Goal: Information Seeking & Learning: Learn about a topic

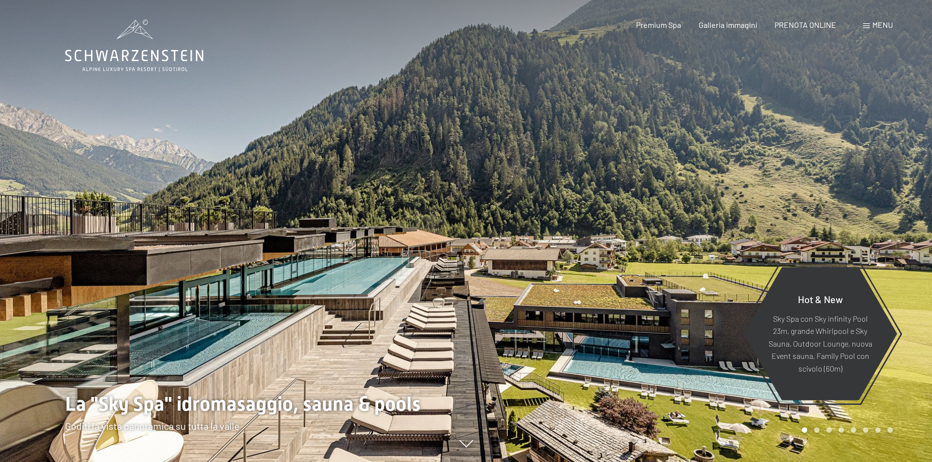
click at [877, 25] on span "Menu" at bounding box center [882, 24] width 21 height 9
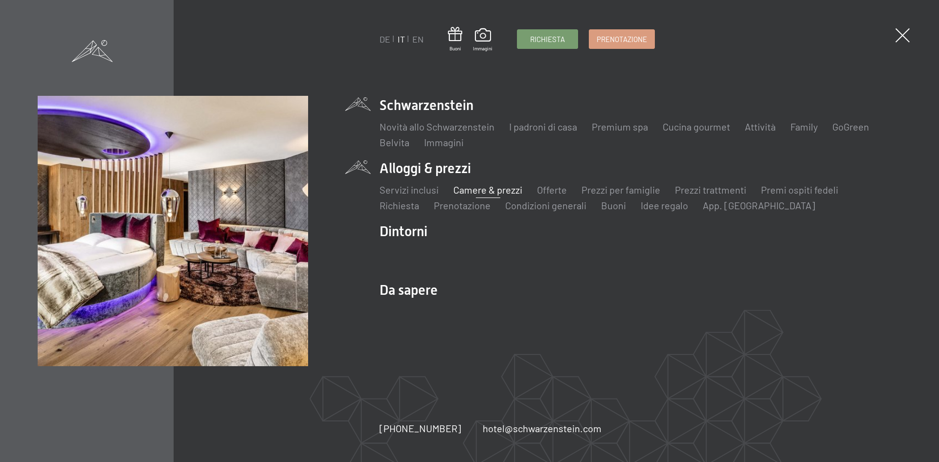
click at [474, 189] on link "Camere & prezzi" at bounding box center [487, 190] width 69 height 12
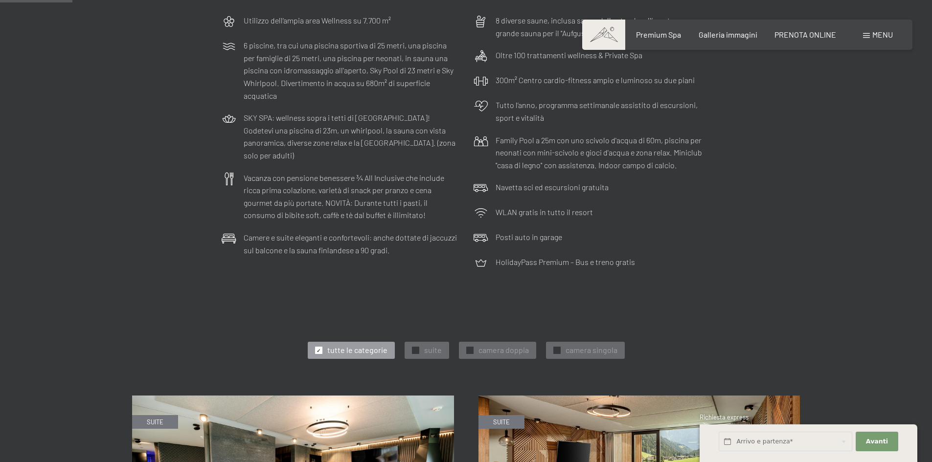
scroll to position [342, 0]
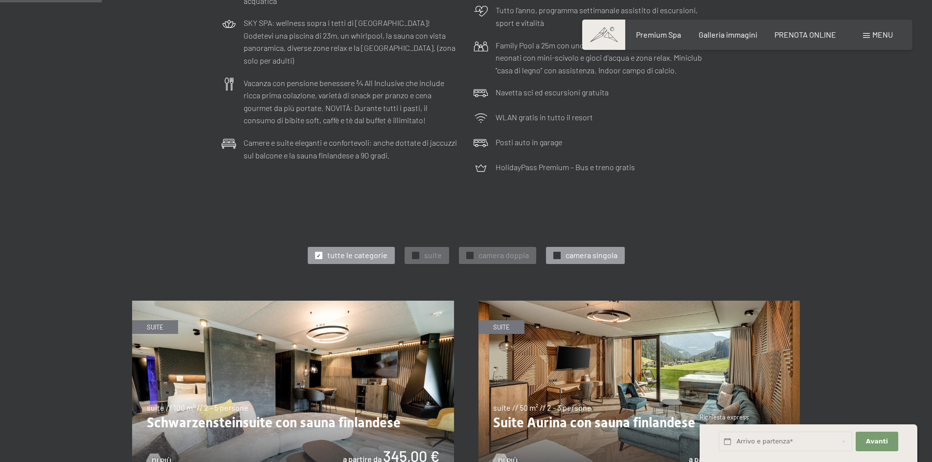
click at [566, 252] on span "camera singola" at bounding box center [591, 255] width 52 height 11
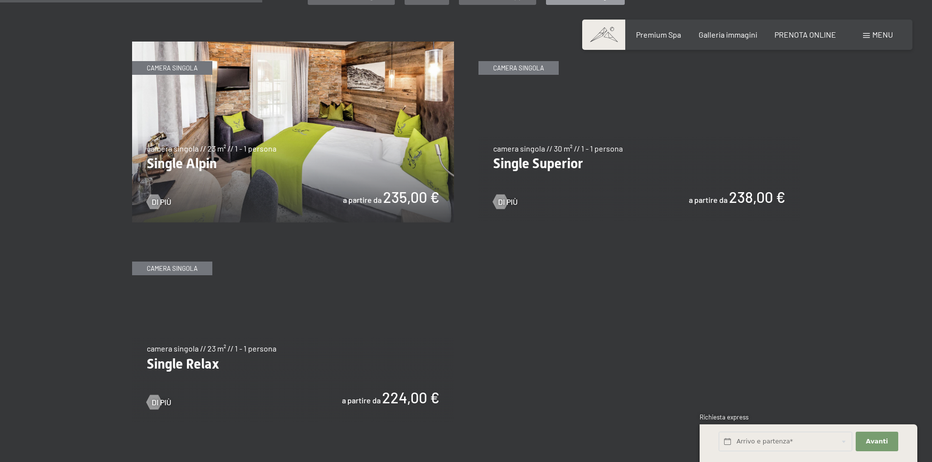
scroll to position [587, 0]
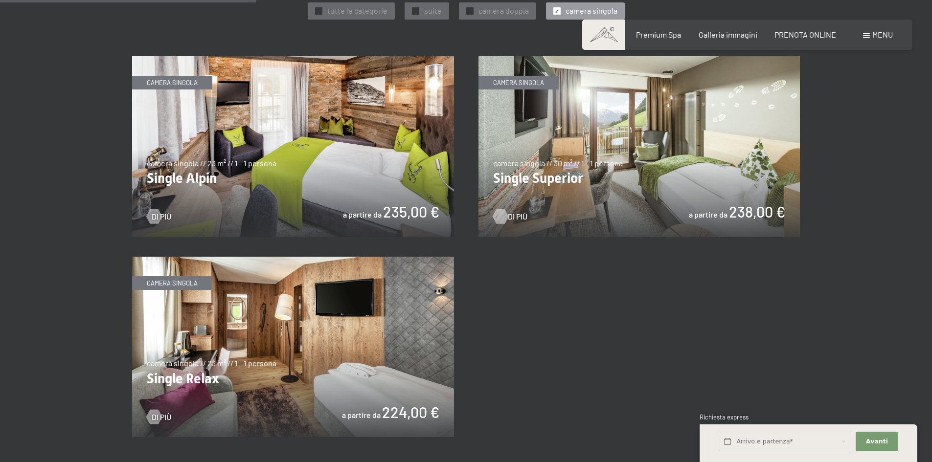
click at [500, 217] on div at bounding box center [500, 216] width 8 height 15
click at [152, 416] on div at bounding box center [154, 417] width 8 height 15
click at [619, 200] on img at bounding box center [639, 146] width 322 height 181
click at [278, 172] on img at bounding box center [293, 146] width 322 height 181
click at [322, 361] on img at bounding box center [293, 347] width 322 height 181
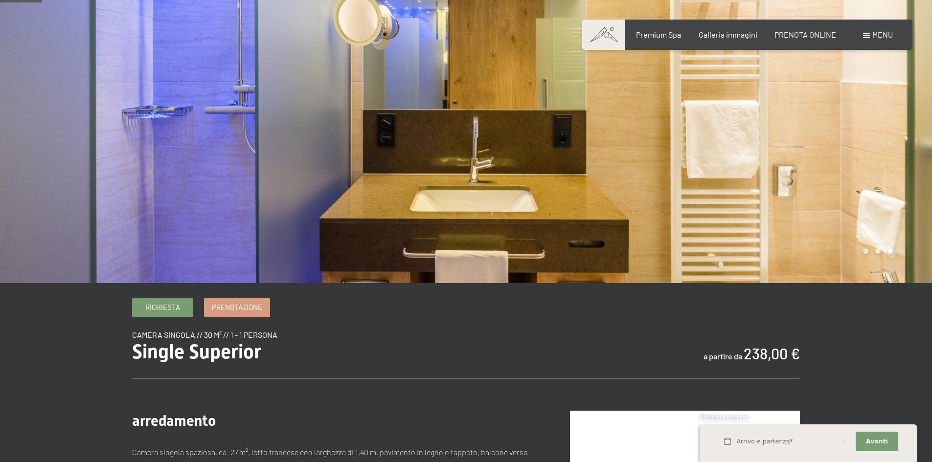
scroll to position [49, 0]
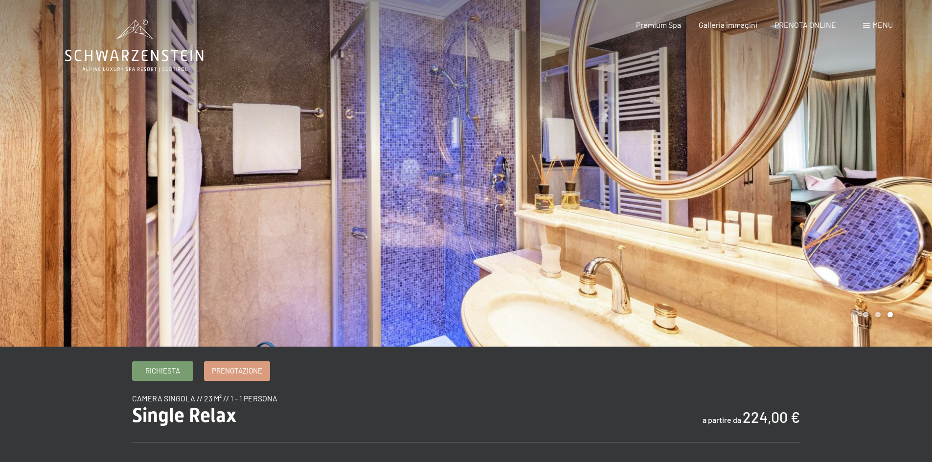
click at [757, 208] on div at bounding box center [699, 173] width 466 height 347
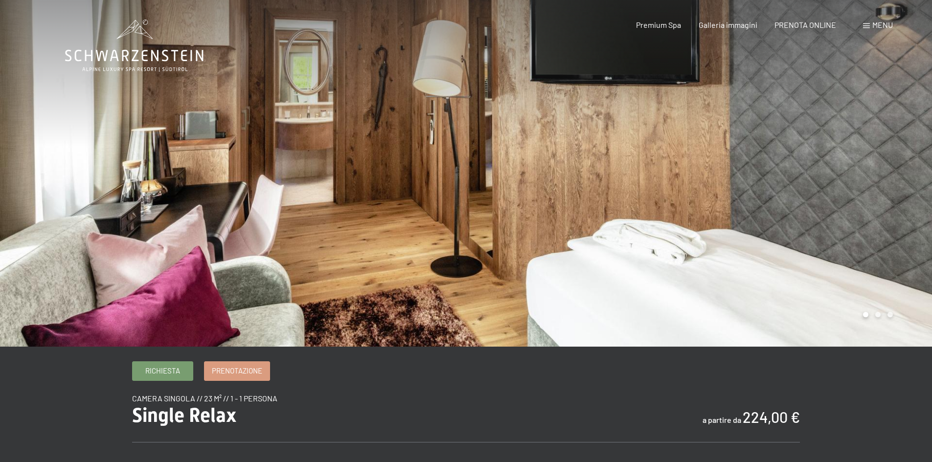
click at [757, 208] on div at bounding box center [699, 173] width 466 height 347
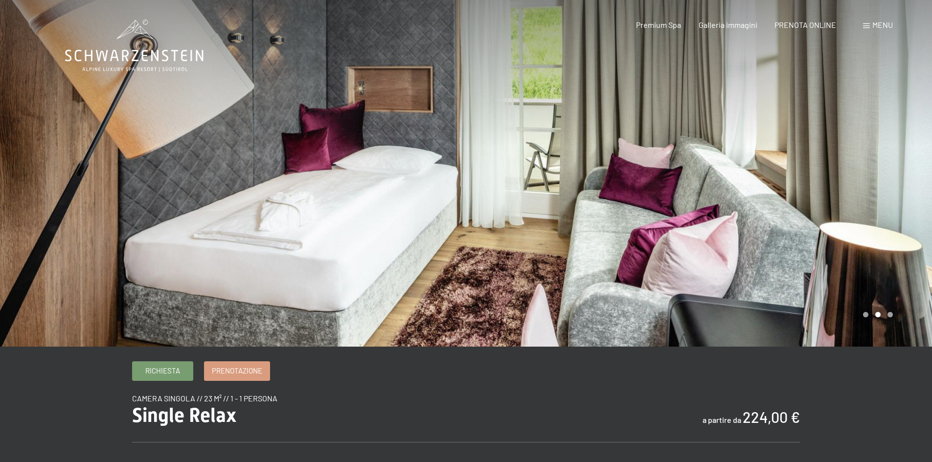
click at [878, 183] on div at bounding box center [699, 173] width 466 height 347
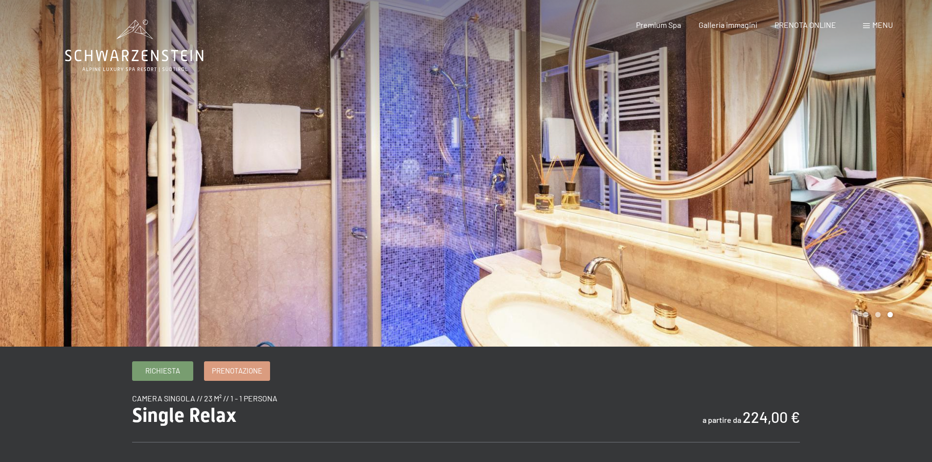
click at [873, 187] on div at bounding box center [699, 173] width 466 height 347
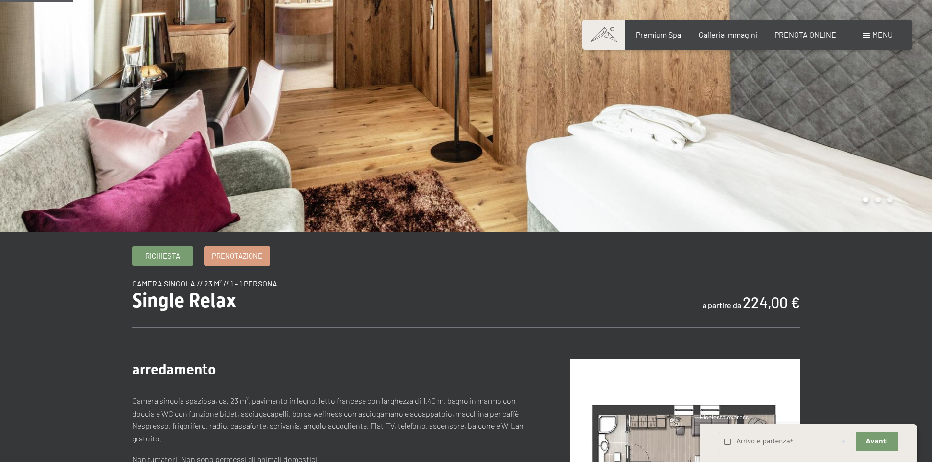
scroll to position [98, 0]
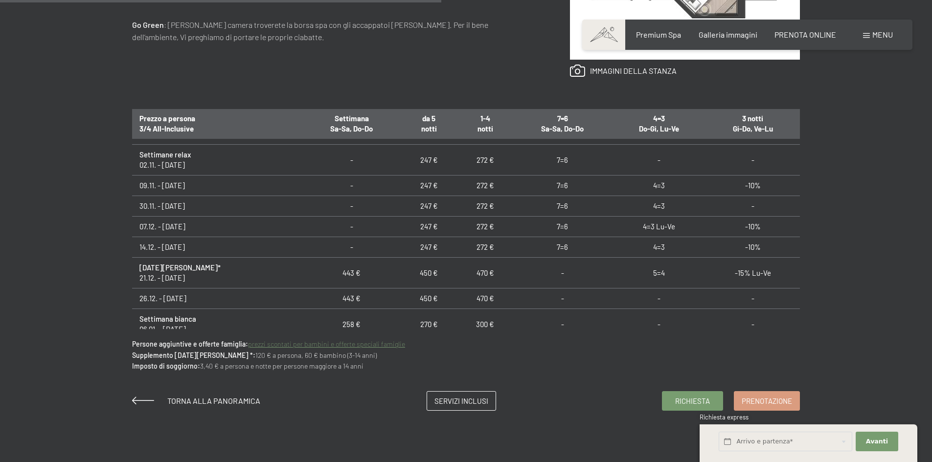
scroll to position [196, 0]
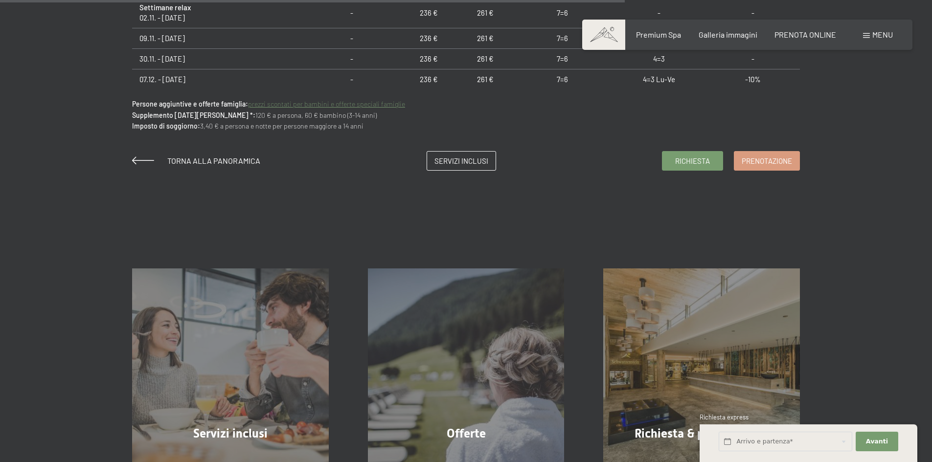
scroll to position [831, 0]
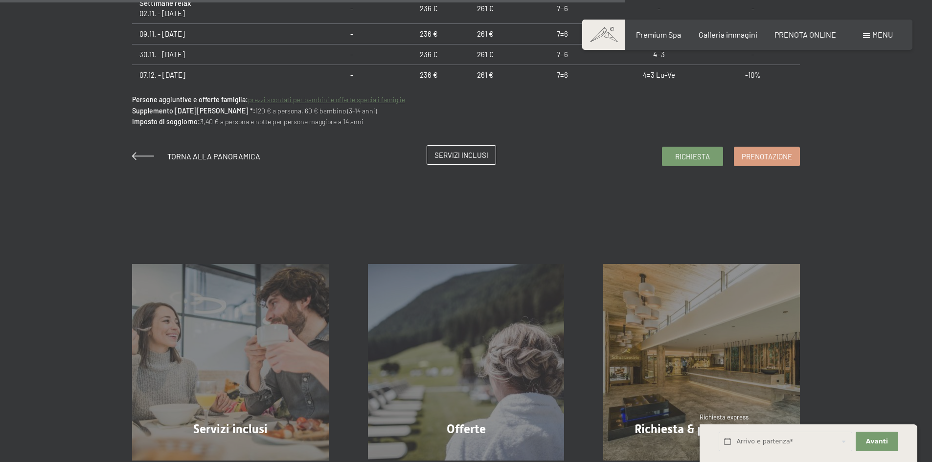
click at [473, 150] on span "Servizi inclusi" at bounding box center [461, 155] width 54 height 10
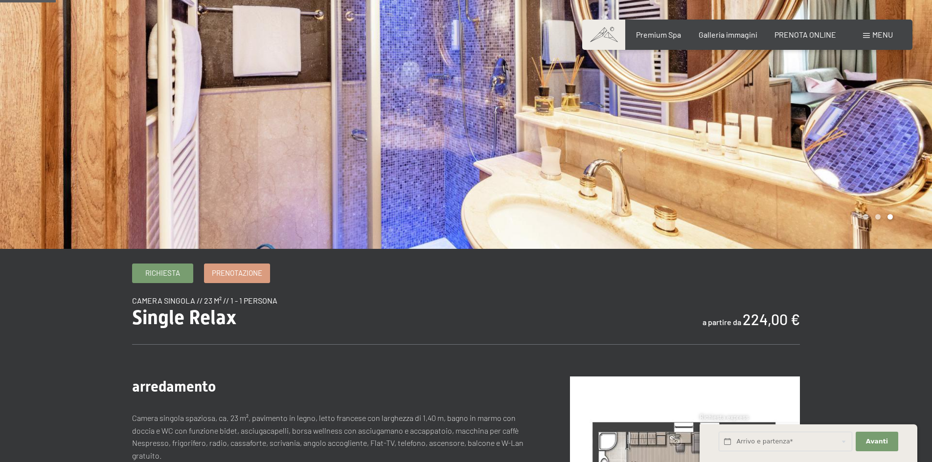
scroll to position [0, 0]
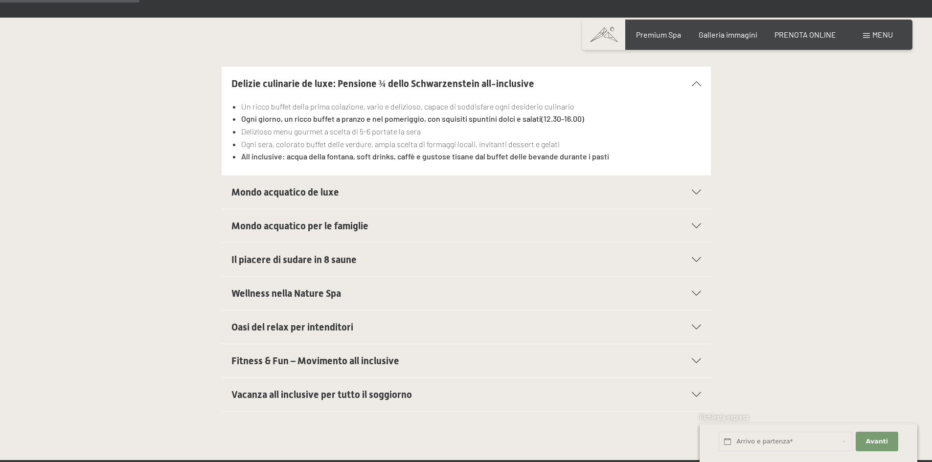
scroll to position [342, 0]
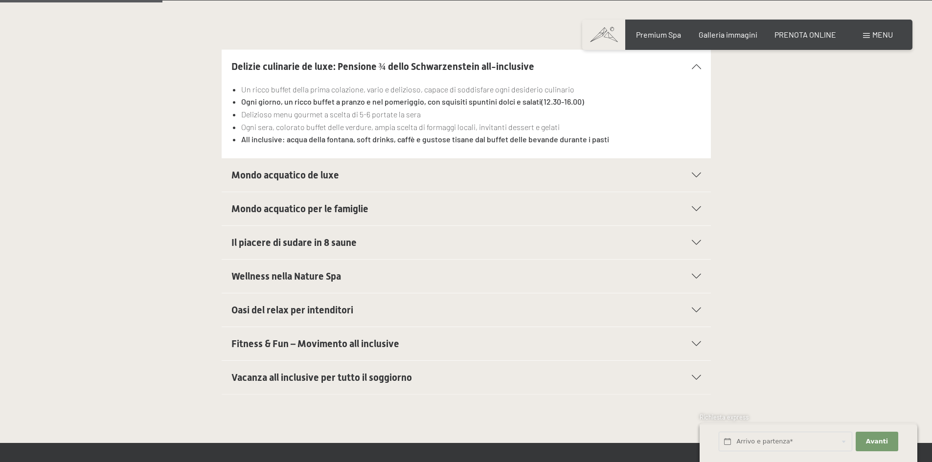
click at [693, 375] on icon at bounding box center [696, 377] width 9 height 5
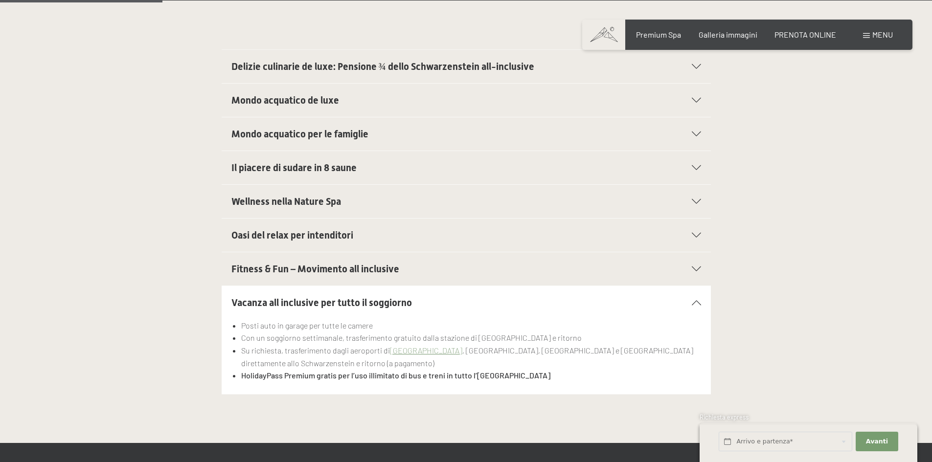
click at [694, 302] on icon at bounding box center [696, 302] width 9 height 5
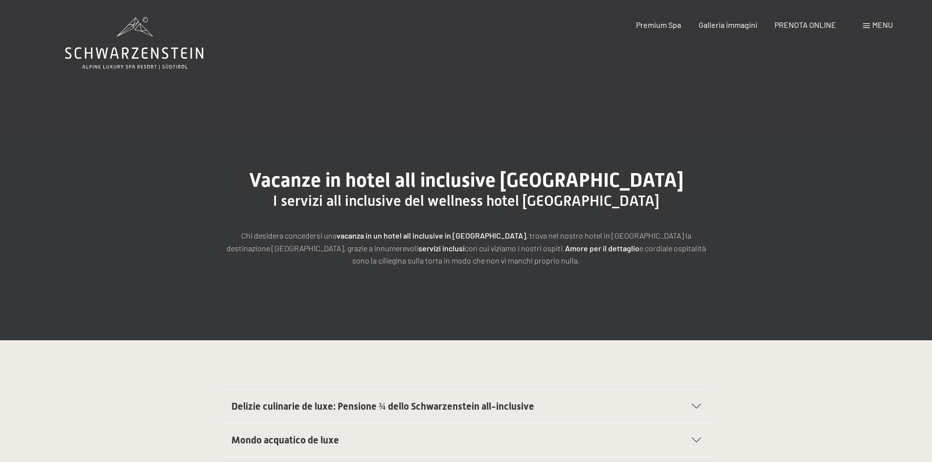
scroll to position [0, 0]
